Goal: Find specific page/section

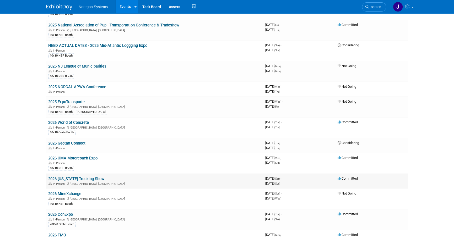
scroll to position [430, 0]
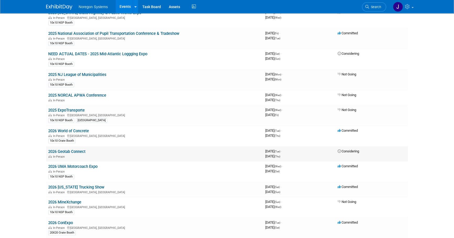
drag, startPoint x: 88, startPoint y: 148, endPoint x: 47, endPoint y: 149, distance: 41.2
click at [47, 149] on td "2026 Geotab Connect In-Person" at bounding box center [154, 154] width 217 height 15
copy link "2026 Geotab Connect"
click at [74, 149] on link "2026 Geotab Connect" at bounding box center [66, 151] width 37 height 5
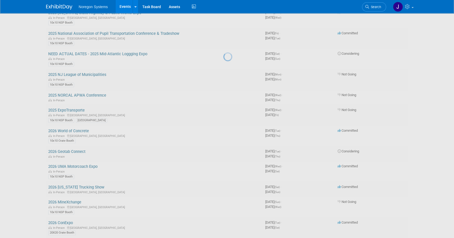
click at [223, 122] on div at bounding box center [226, 119] width 7 height 238
click at [231, 159] on div at bounding box center [226, 119] width 7 height 238
click at [223, 147] on div at bounding box center [226, 119] width 7 height 238
click at [223, 163] on div at bounding box center [226, 119] width 7 height 238
